Goal: Information Seeking & Learning: Check status

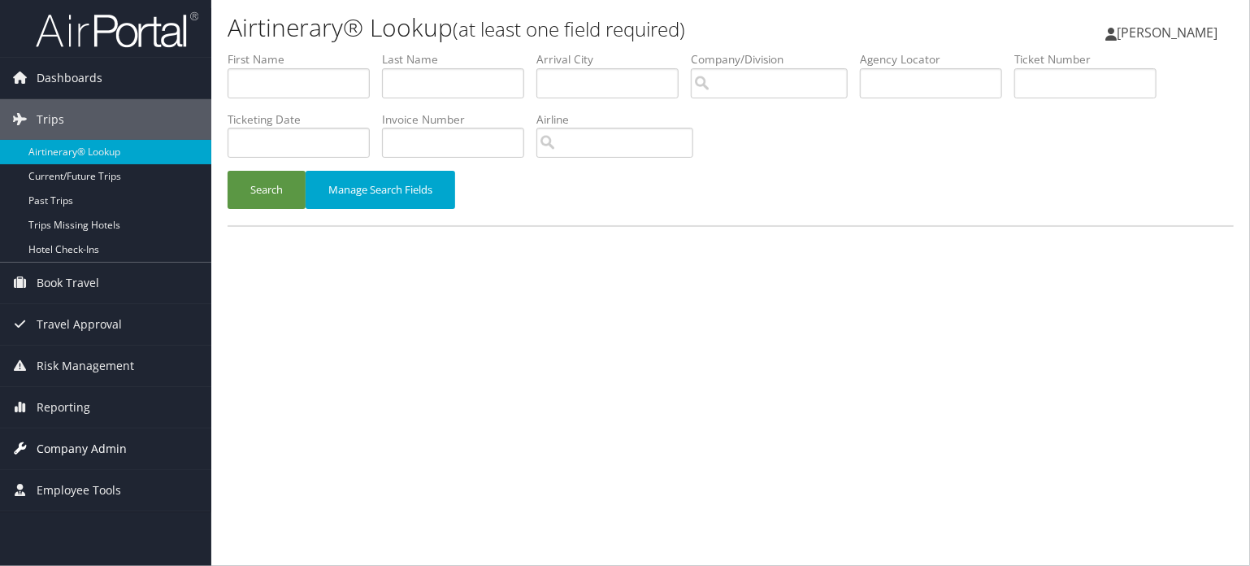
click at [90, 440] on span "Company Admin" at bounding box center [82, 448] width 90 height 41
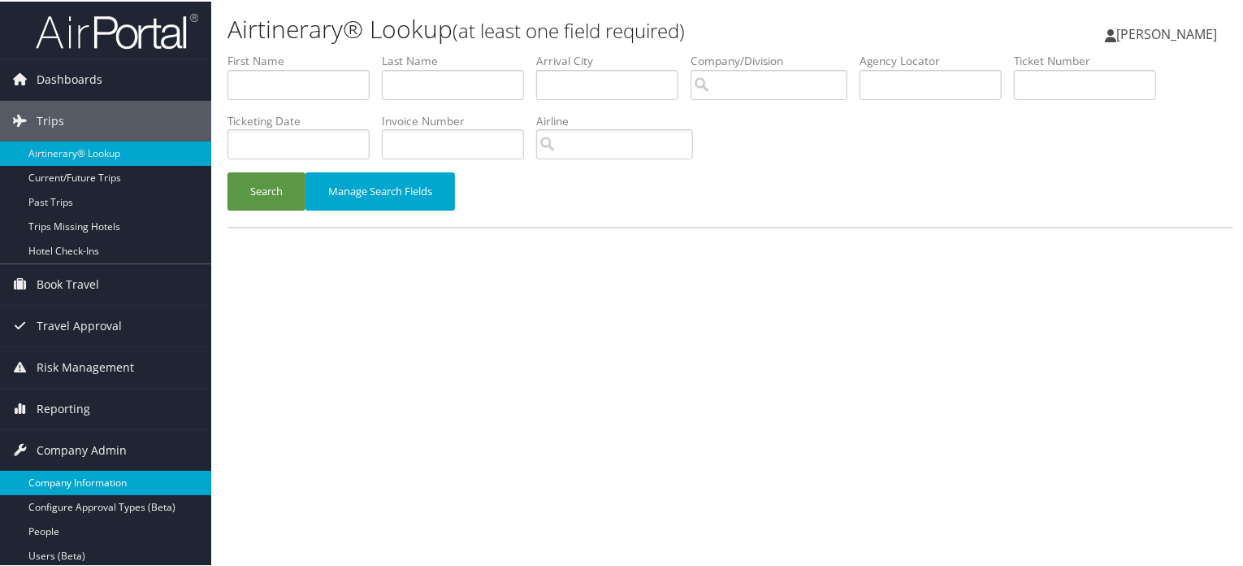
click at [169, 477] on link "Company Information" at bounding box center [105, 481] width 211 height 24
click at [900, 78] on input "text" at bounding box center [931, 83] width 142 height 30
paste input "DN288S"
type input "DN288S"
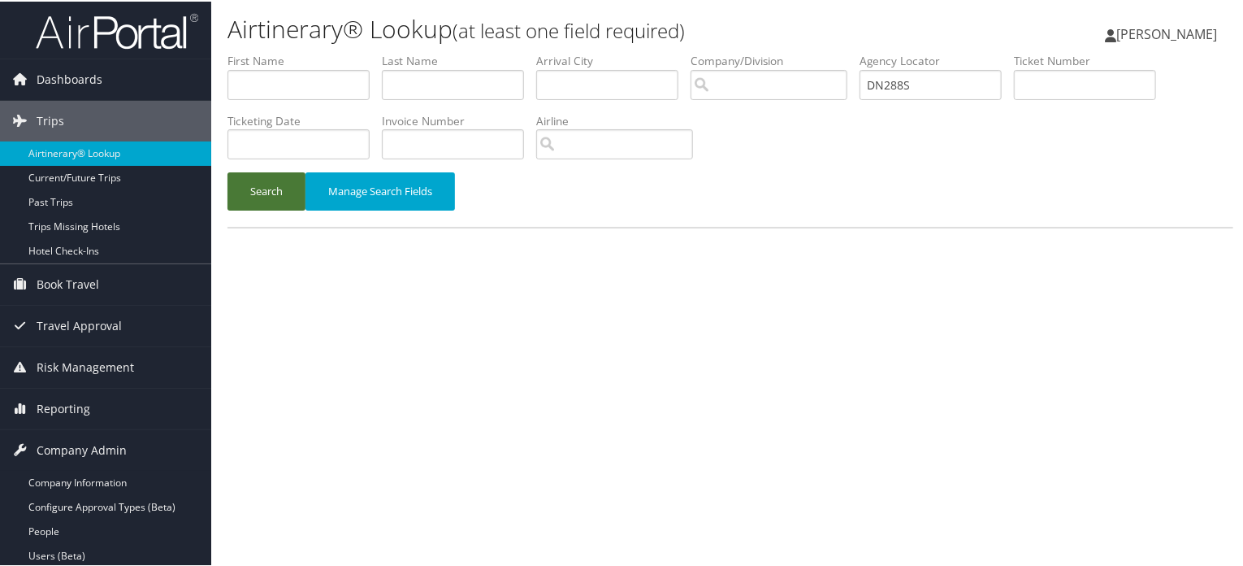
click at [275, 206] on button "Search" at bounding box center [267, 190] width 78 height 38
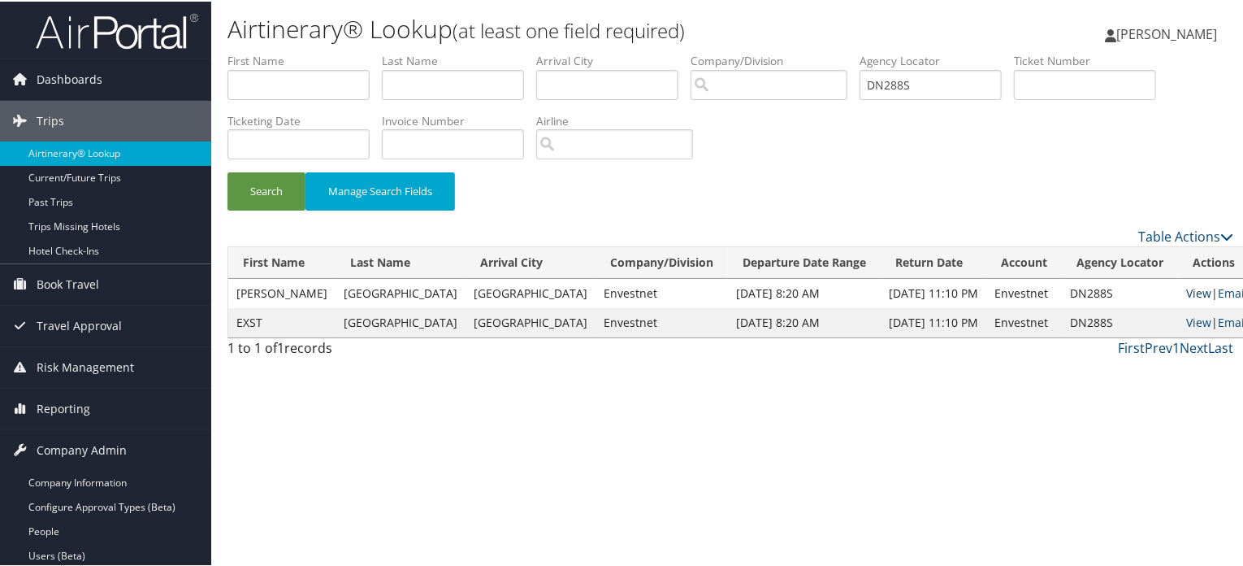
click at [1187, 291] on link "View" at bounding box center [1199, 291] width 25 height 15
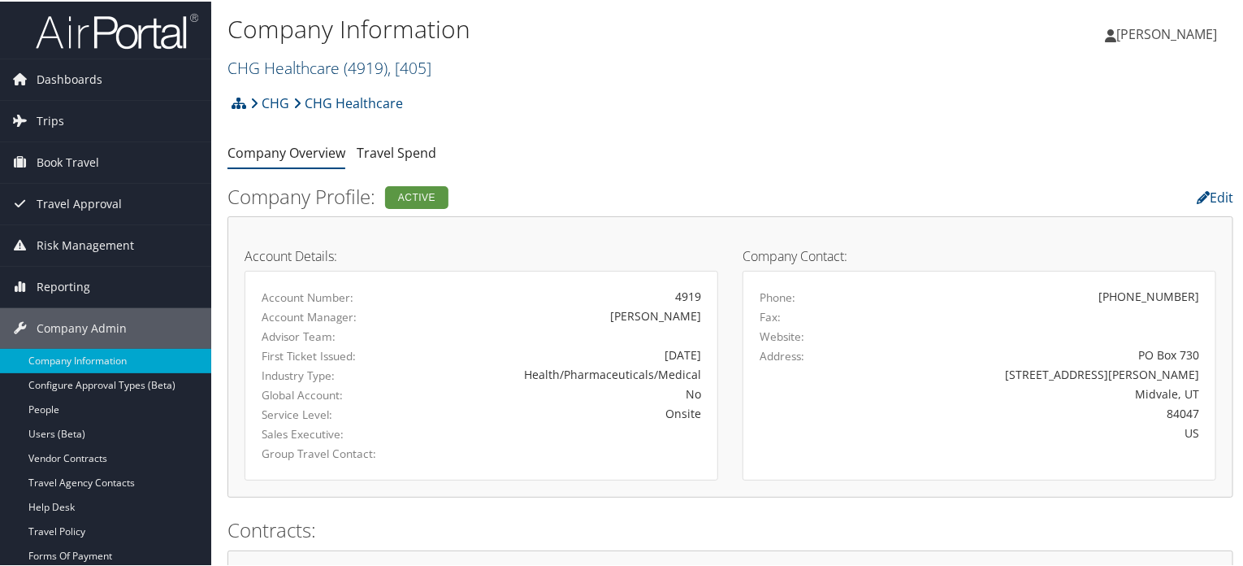
click at [383, 72] on span "( 4919 )" at bounding box center [366, 66] width 44 height 22
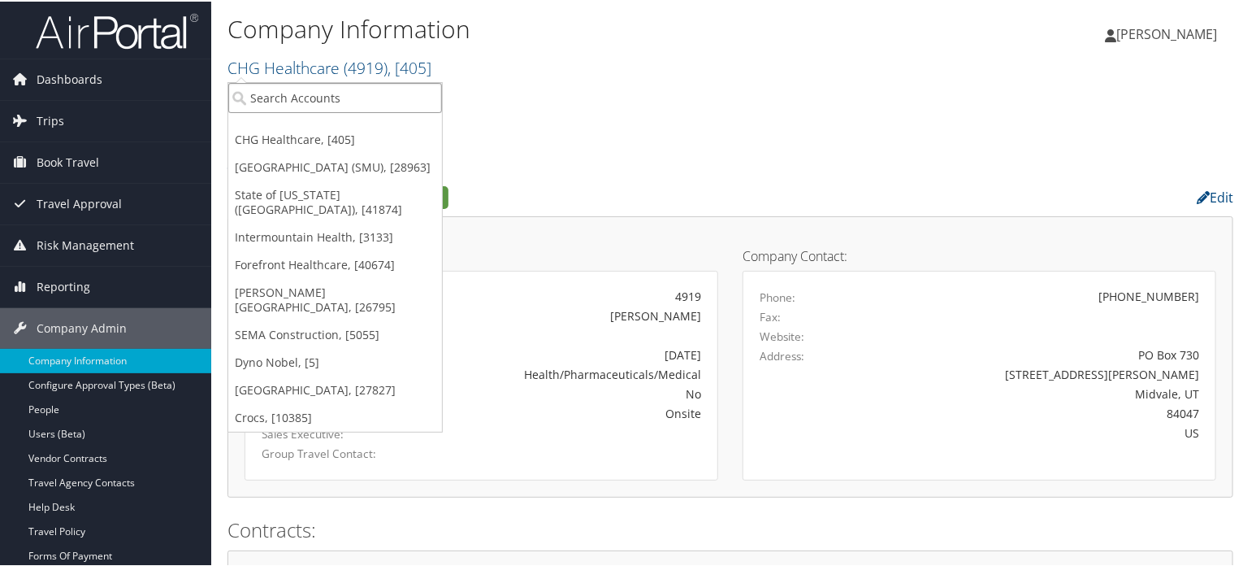
click at [292, 107] on input "search" at bounding box center [335, 96] width 214 height 30
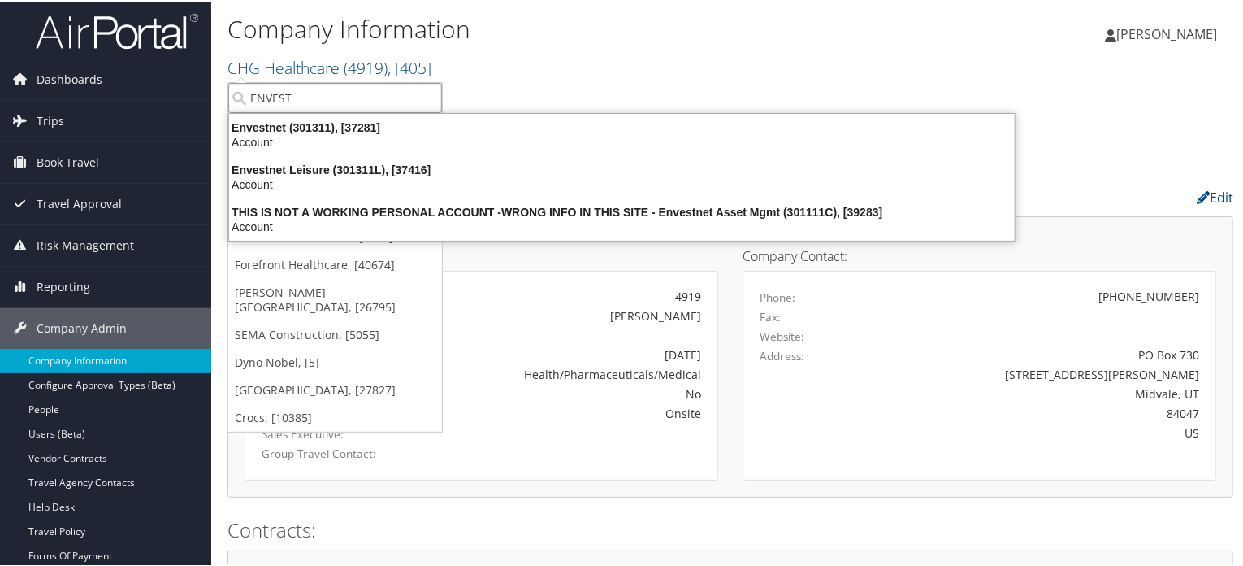
type input "ENVESTN"
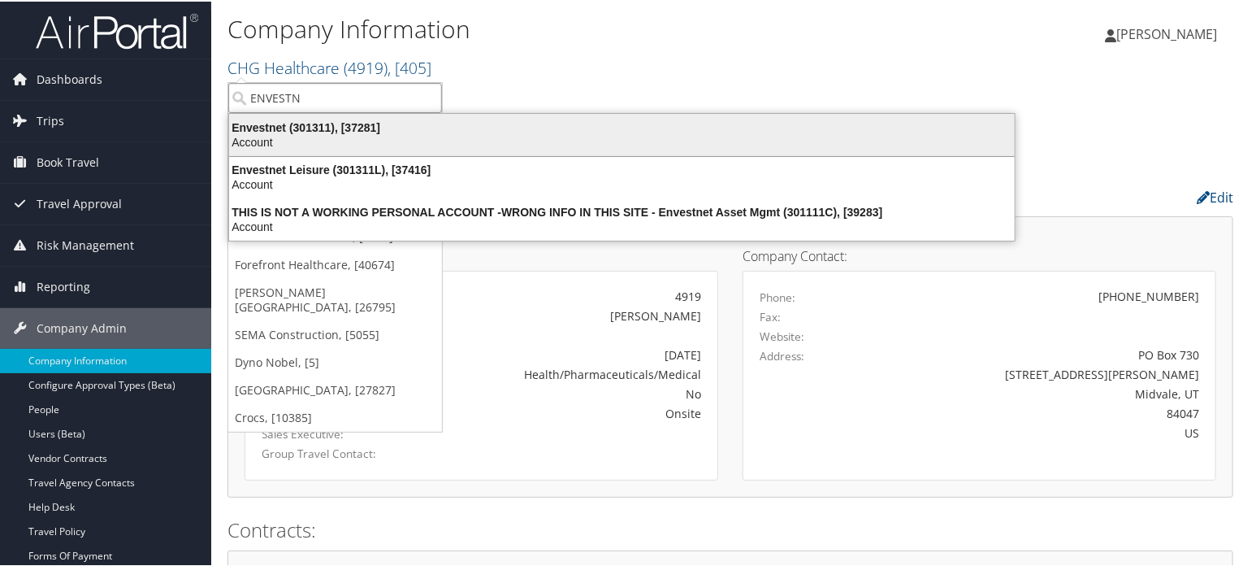
click at [296, 130] on div "Envestnet (301311), [37281]" at bounding box center [621, 126] width 805 height 15
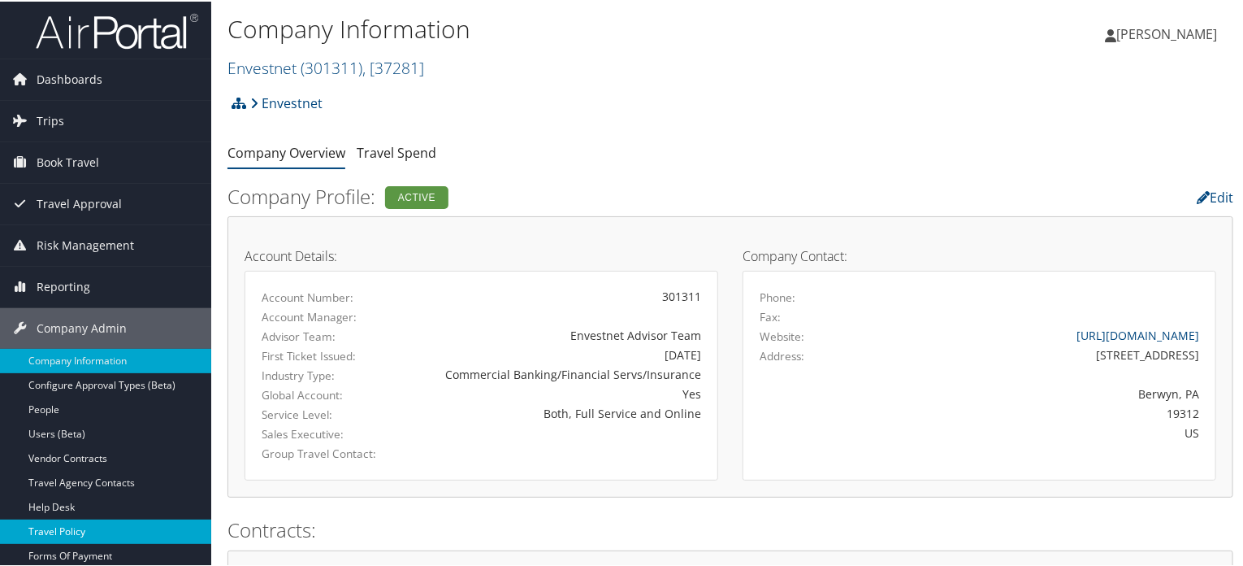
click at [54, 523] on link "Travel Policy" at bounding box center [105, 530] width 211 height 24
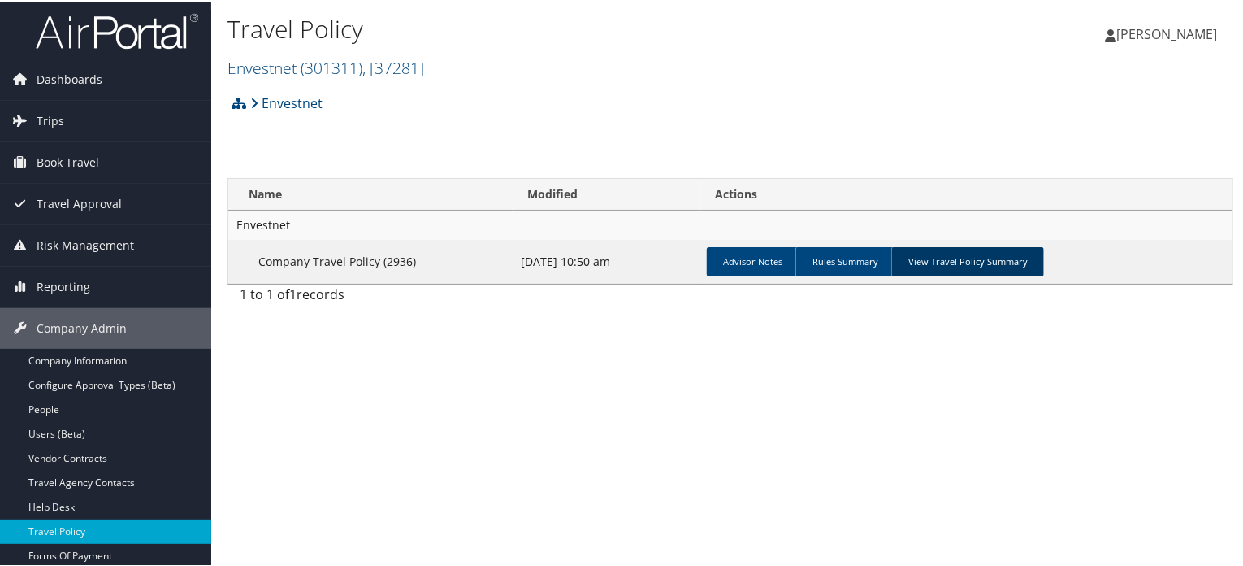
click at [959, 255] on link "View Travel Policy Summary" at bounding box center [968, 259] width 153 height 29
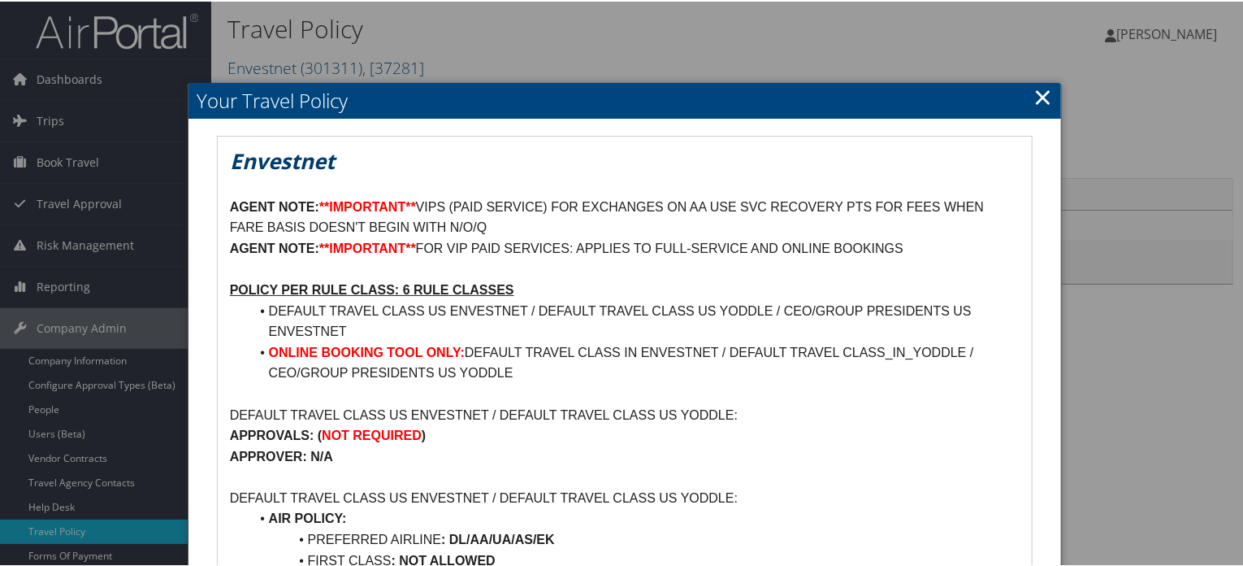
click at [1040, 97] on link "×" at bounding box center [1043, 95] width 19 height 33
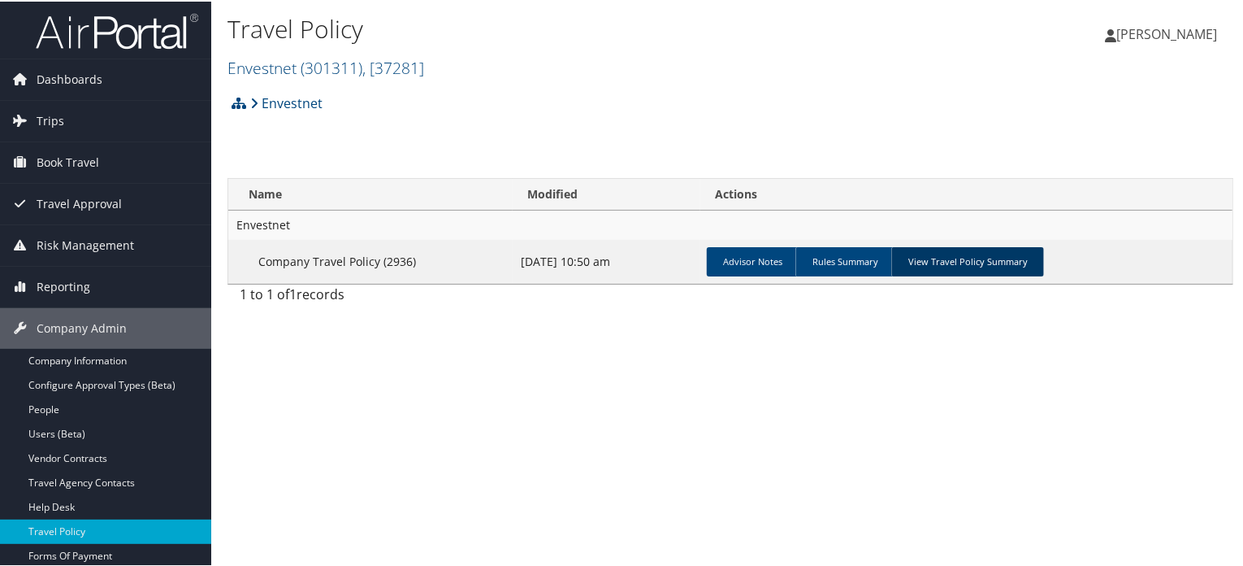
click at [975, 271] on link "View Travel Policy Summary" at bounding box center [968, 259] width 153 height 29
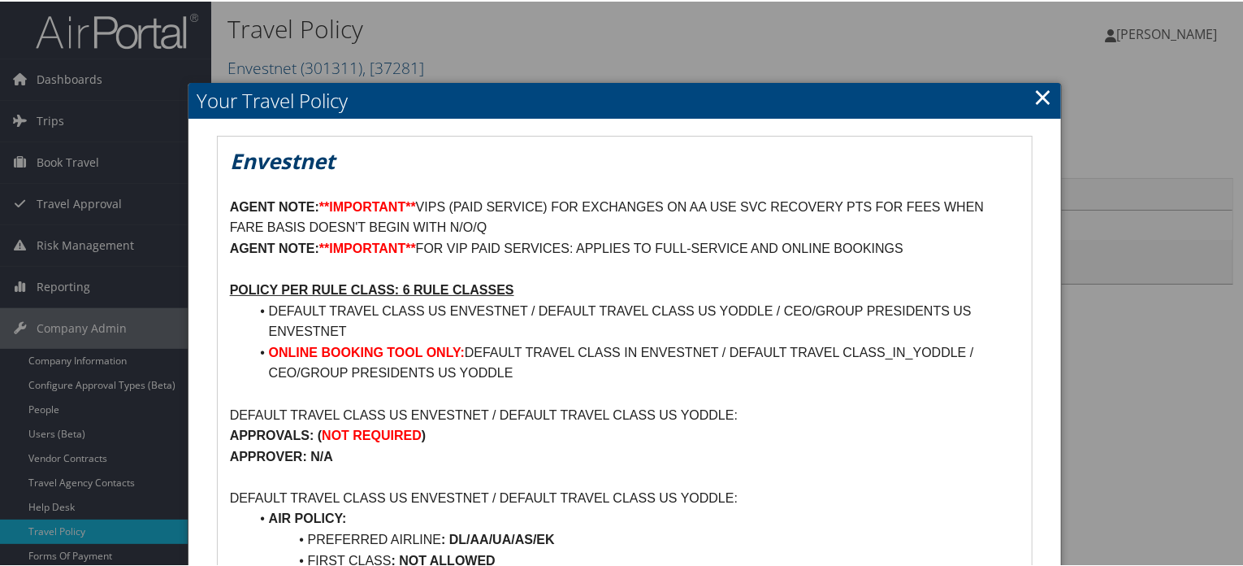
click at [1040, 89] on link "×" at bounding box center [1043, 95] width 19 height 33
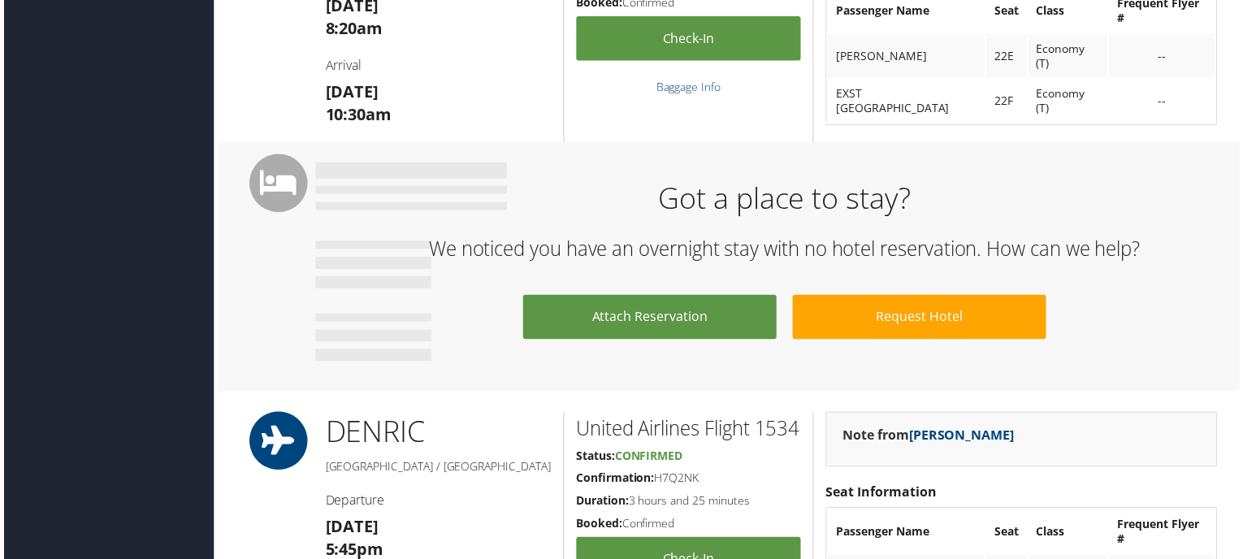
scroll to position [407, 0]
